Goal: Task Accomplishment & Management: Complete application form

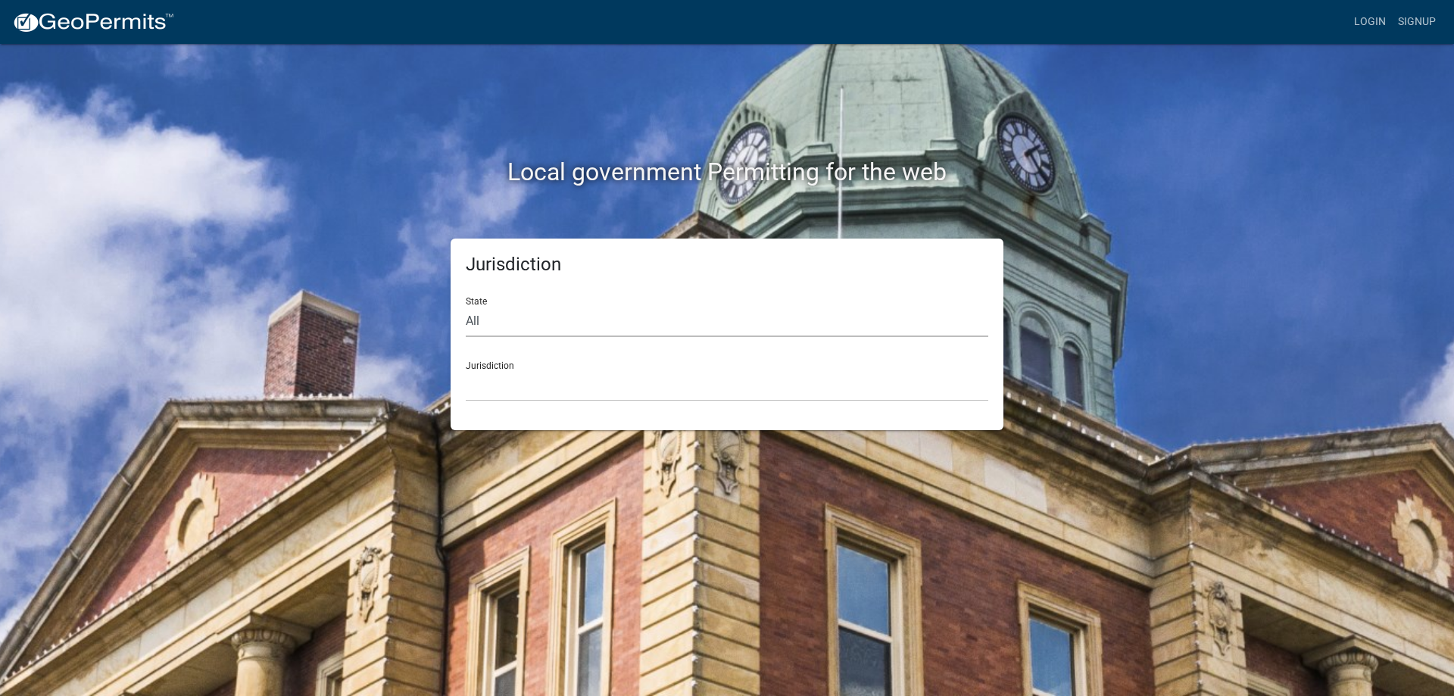
click at [577, 328] on select "All [US_STATE] [US_STATE] [US_STATE] [US_STATE] [US_STATE] [US_STATE] [US_STATE…" at bounding box center [727, 321] width 522 height 31
select select "[US_STATE]"
click at [466, 306] on select "All [US_STATE] [US_STATE] [US_STATE] [US_STATE] [US_STATE] [US_STATE] [US_STATE…" at bounding box center [727, 321] width 522 height 31
click at [597, 383] on select "[GEOGRAPHIC_DATA], [US_STATE] [GEOGRAPHIC_DATA], [US_STATE]" at bounding box center [727, 385] width 522 height 31
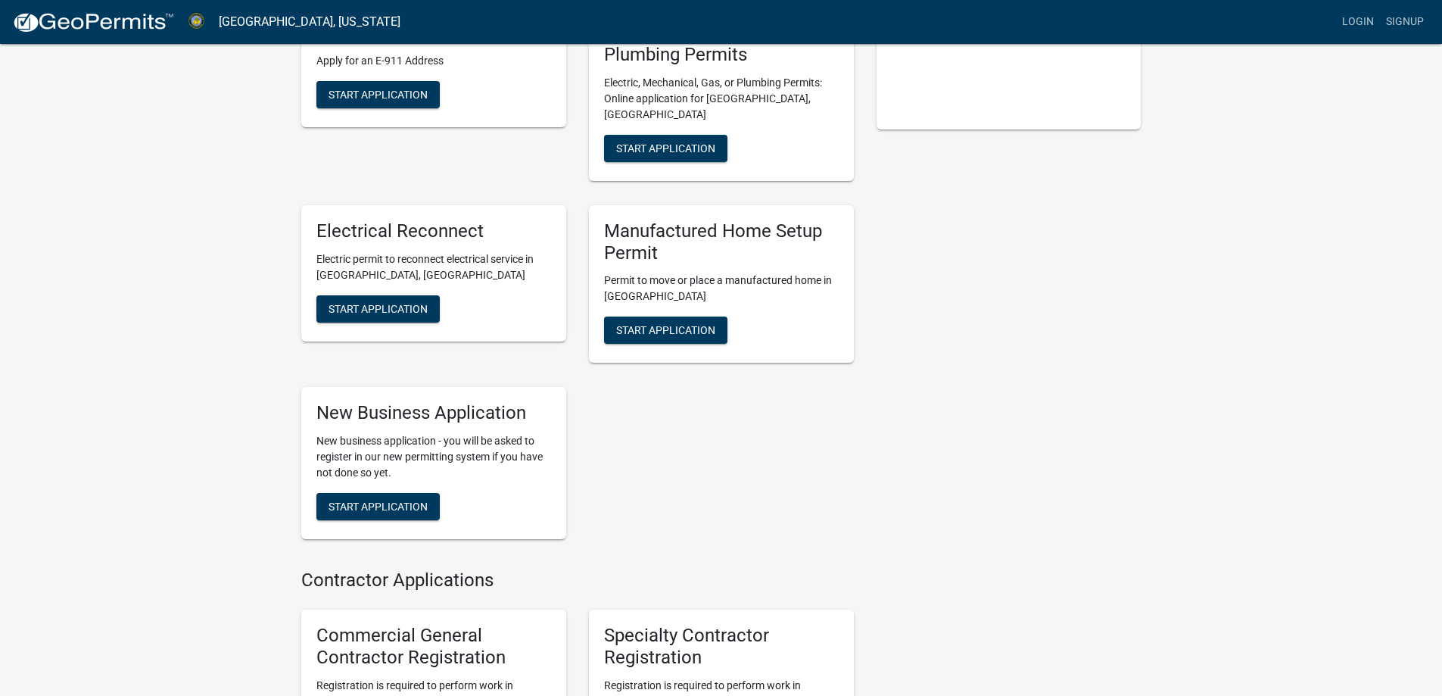
scroll to position [316, 0]
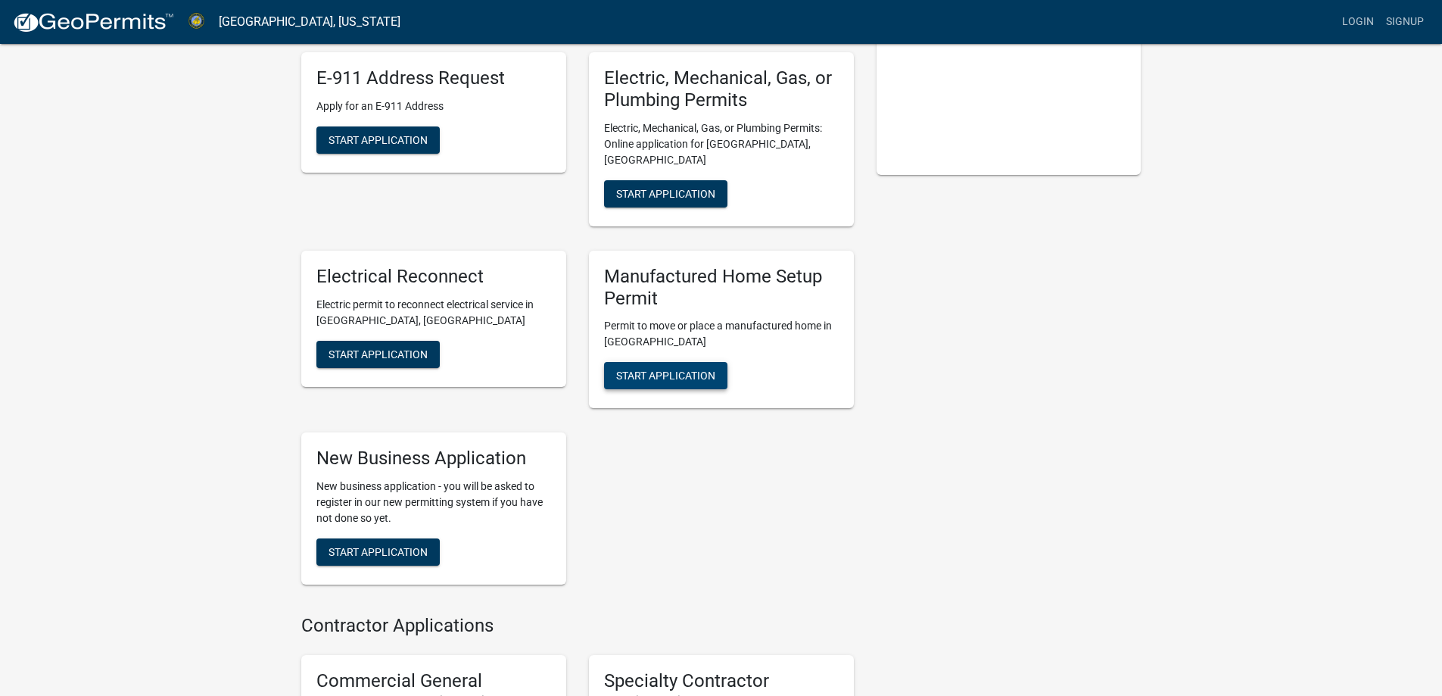
click at [644, 370] on span "Start Application" at bounding box center [665, 376] width 99 height 12
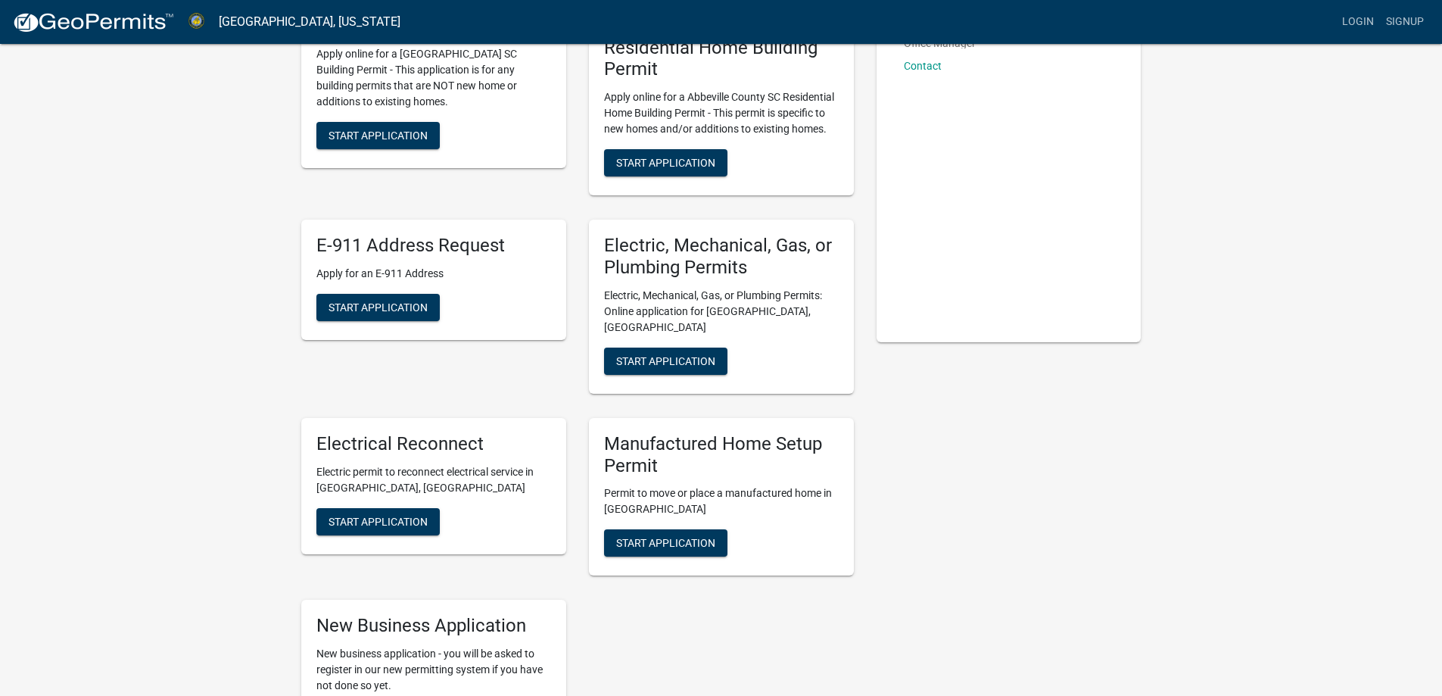
scroll to position [151, 0]
